Goal: Entertainment & Leisure: Consume media (video, audio)

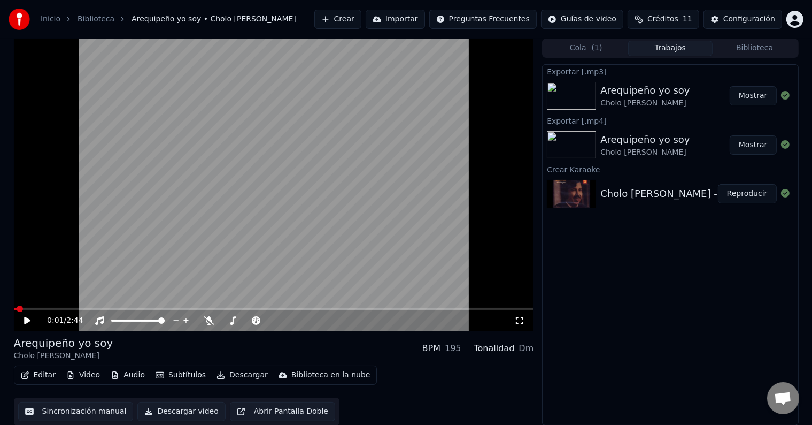
click at [15, 308] on span at bounding box center [15, 308] width 3 height 2
click at [29, 318] on icon at bounding box center [34, 320] width 25 height 9
click at [405, 164] on video at bounding box center [274, 185] width 520 height 293
click at [14, 306] on video at bounding box center [274, 185] width 520 height 293
click at [18, 306] on video at bounding box center [274, 185] width 520 height 293
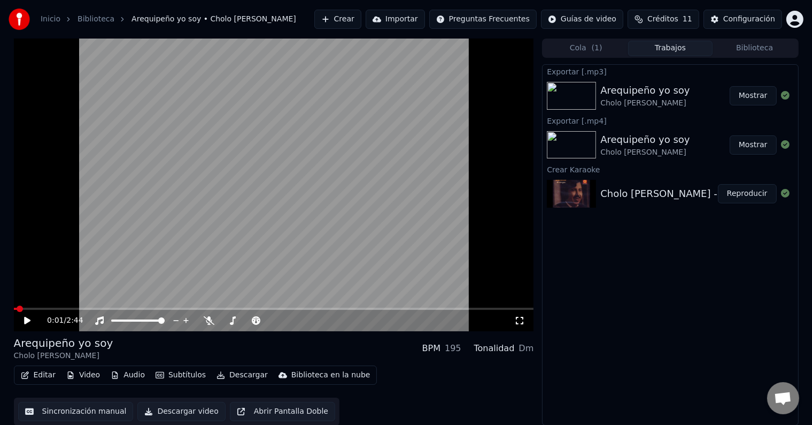
click at [17, 309] on span at bounding box center [15, 308] width 3 height 2
click at [24, 319] on icon at bounding box center [34, 320] width 25 height 9
click at [118, 213] on video at bounding box center [274, 185] width 520 height 293
click at [20, 308] on span at bounding box center [17, 308] width 6 height 2
click at [195, 218] on video at bounding box center [274, 185] width 520 height 293
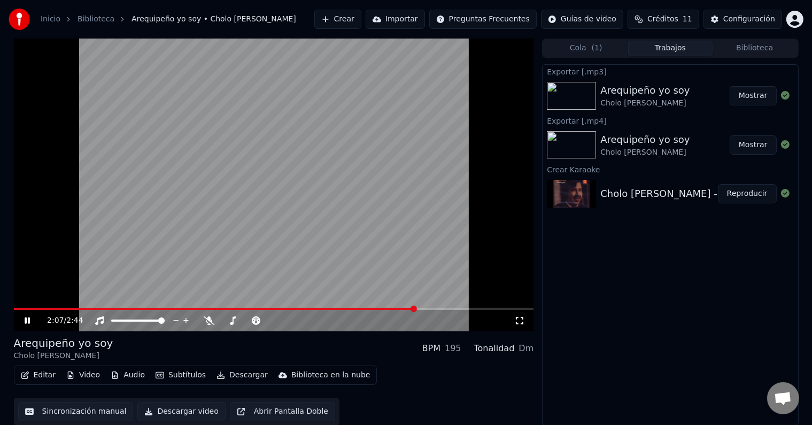
click at [188, 205] on video at bounding box center [274, 185] width 520 height 293
click at [21, 307] on video at bounding box center [274, 185] width 520 height 293
click at [20, 306] on video at bounding box center [274, 185] width 520 height 293
click at [17, 308] on span at bounding box center [15, 308] width 3 height 2
click at [26, 317] on icon at bounding box center [34, 320] width 25 height 9
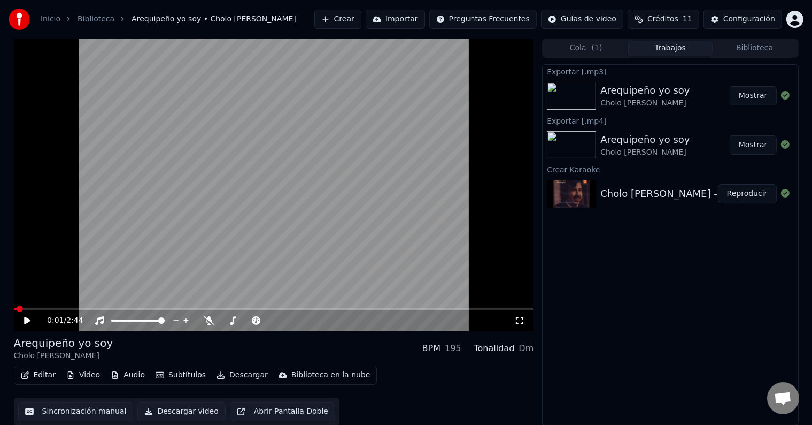
click at [15, 310] on span at bounding box center [15, 308] width 3 height 2
click at [25, 322] on icon at bounding box center [27, 320] width 6 height 7
click at [359, 237] on video at bounding box center [274, 185] width 520 height 293
